Goal: Information Seeking & Learning: Understand process/instructions

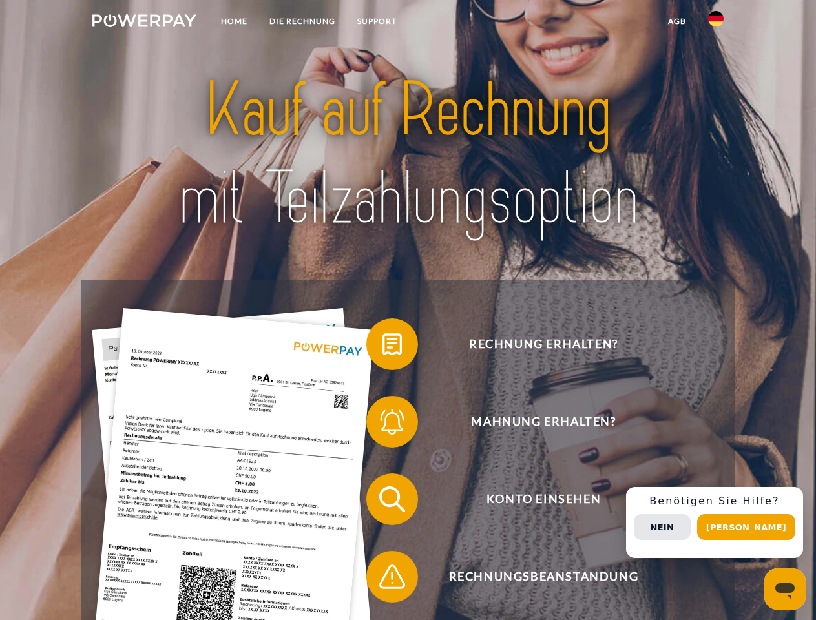
click at [144, 23] on img at bounding box center [144, 20] width 104 height 13
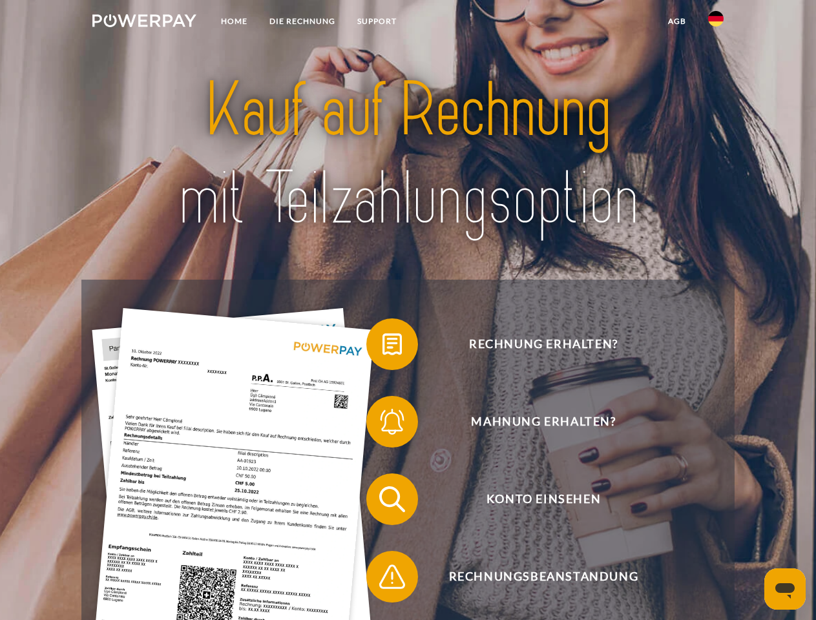
click at [716, 23] on img at bounding box center [715, 18] width 15 height 15
click at [676, 21] on link "agb" at bounding box center [677, 21] width 40 height 23
click at [382, 347] on span at bounding box center [372, 344] width 65 height 65
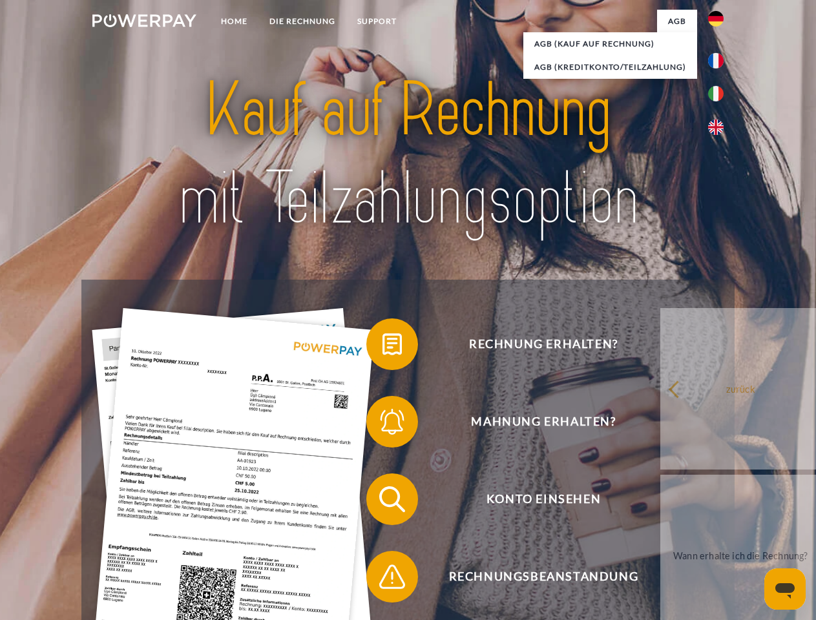
click at [382, 424] on div "Rechnung erhalten? Mahnung erhalten? Konto einsehen" at bounding box center [407, 538] width 652 height 517
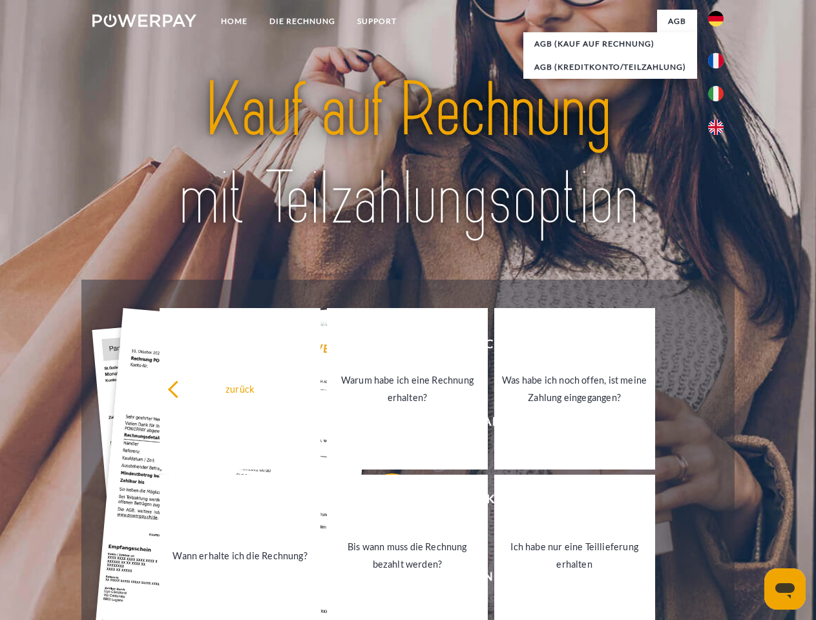
click at [382, 502] on link "Bis wann muss die Rechnung bezahlt werden?" at bounding box center [407, 555] width 161 height 161
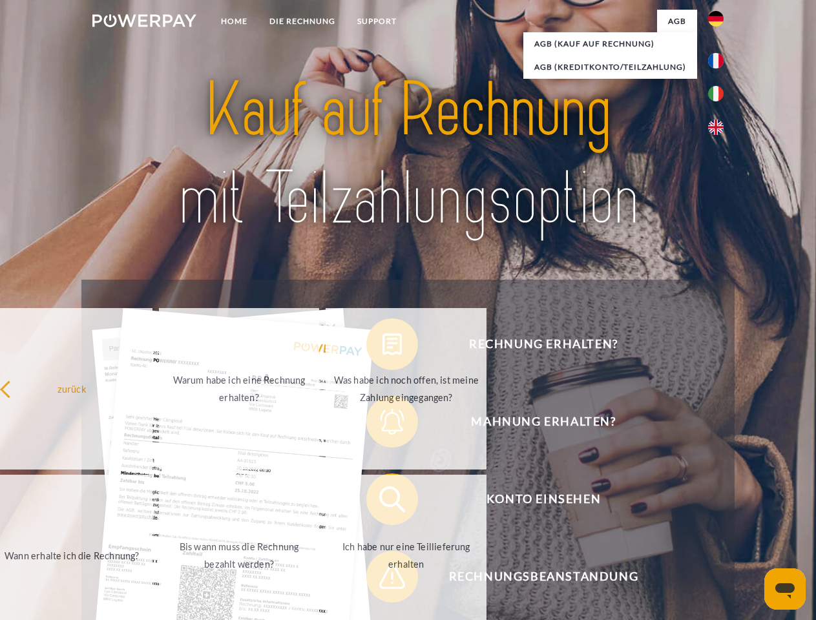
click at [382, 579] on span at bounding box center [372, 576] width 65 height 65
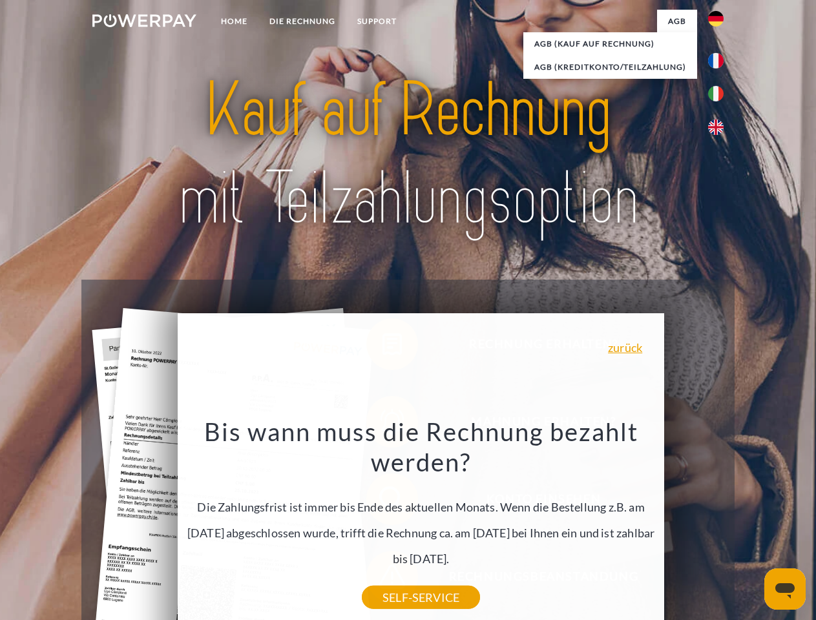
click at [719, 522] on div "Rechnung erhalten? Mahnung erhalten? Konto einsehen" at bounding box center [407, 538] width 652 height 517
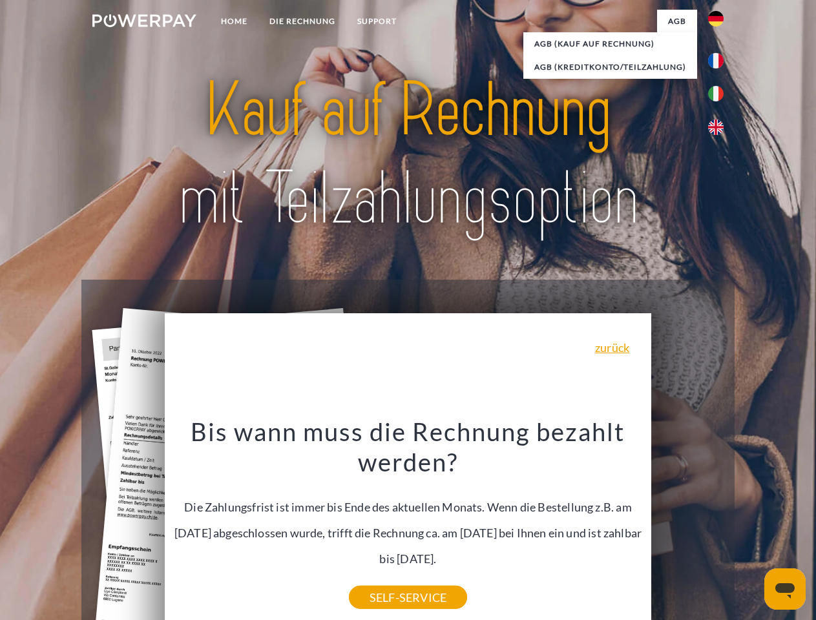
click at [687, 525] on span "Konto einsehen" at bounding box center [543, 499] width 316 height 52
click at [750, 527] on header "Home DIE RECHNUNG SUPPORT" at bounding box center [408, 446] width 816 height 892
